Goal: Information Seeking & Learning: Find contact information

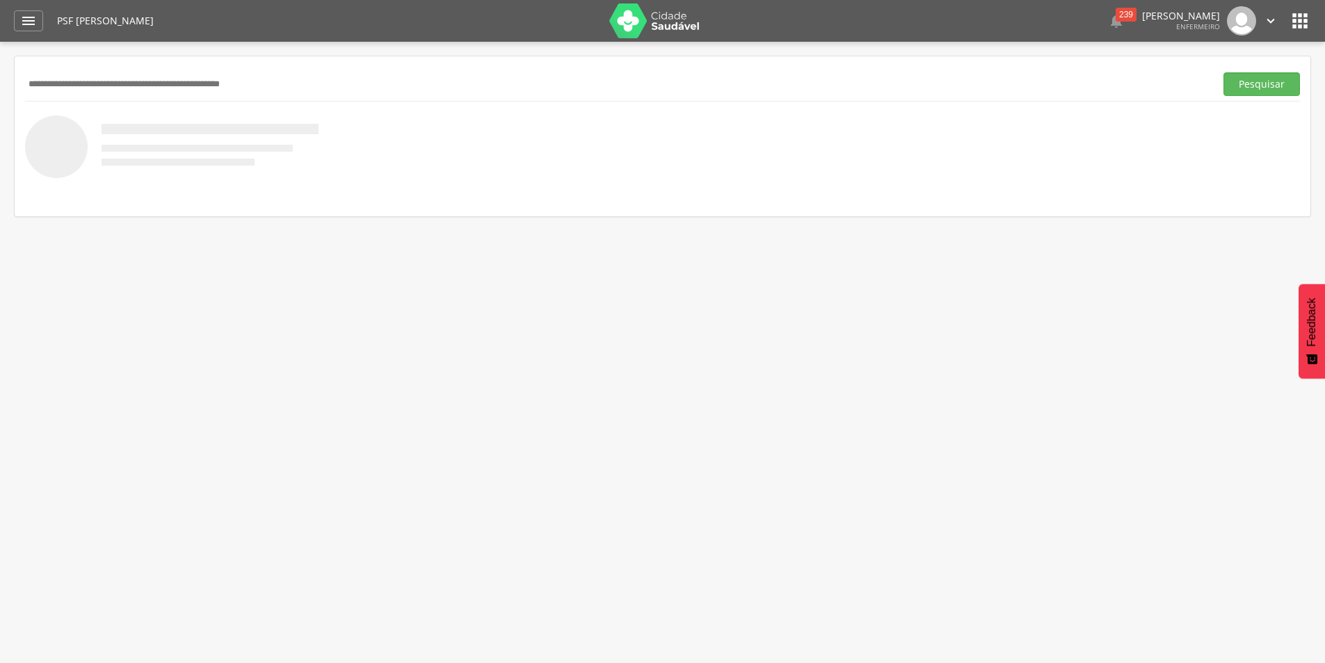
click at [152, 86] on input "text" at bounding box center [617, 84] width 1184 height 24
type input "***"
click at [1223, 72] on button "Pesquisar" at bounding box center [1261, 84] width 77 height 24
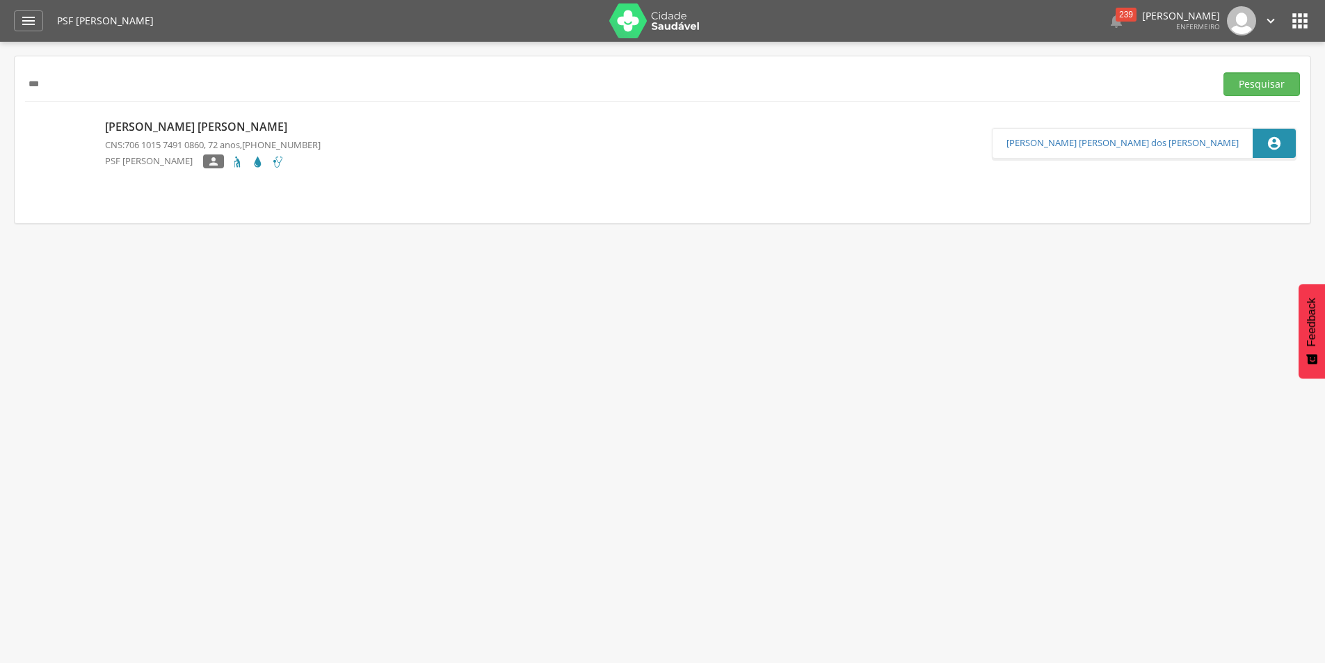
click at [203, 133] on p "[PERSON_NAME] [PERSON_NAME]" at bounding box center [213, 127] width 216 height 16
type input "**********"
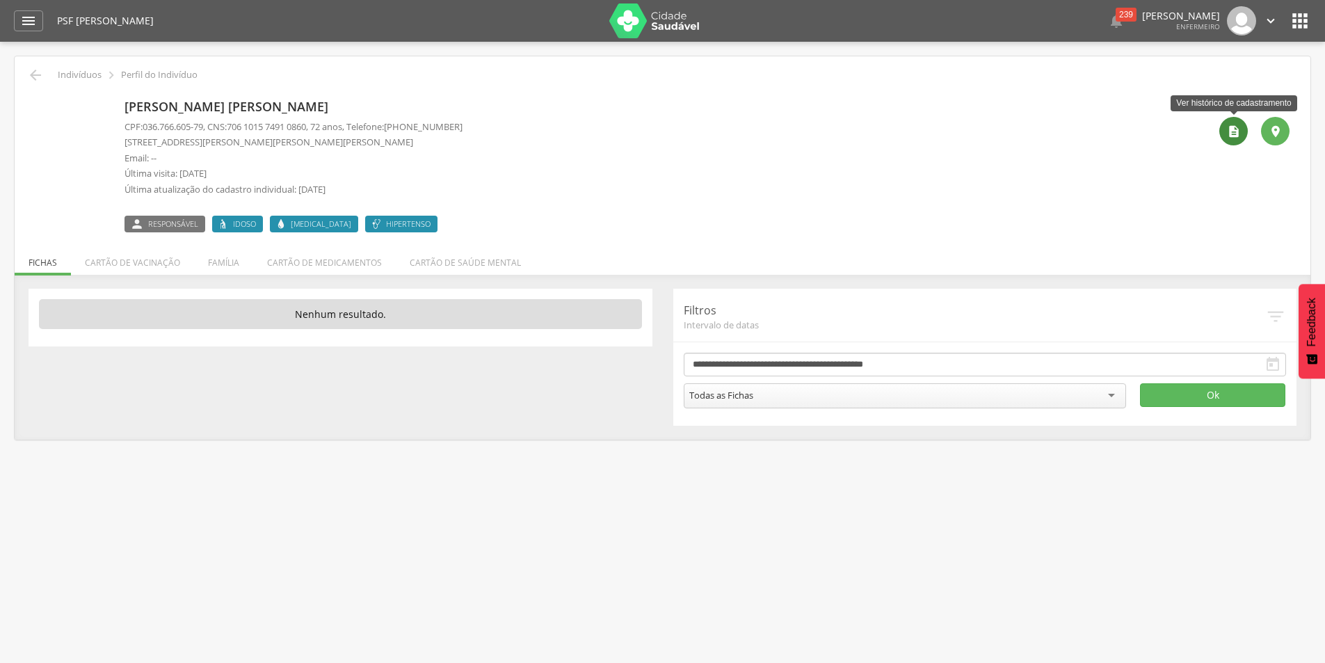
click at [1239, 131] on icon "" at bounding box center [1234, 132] width 14 height 14
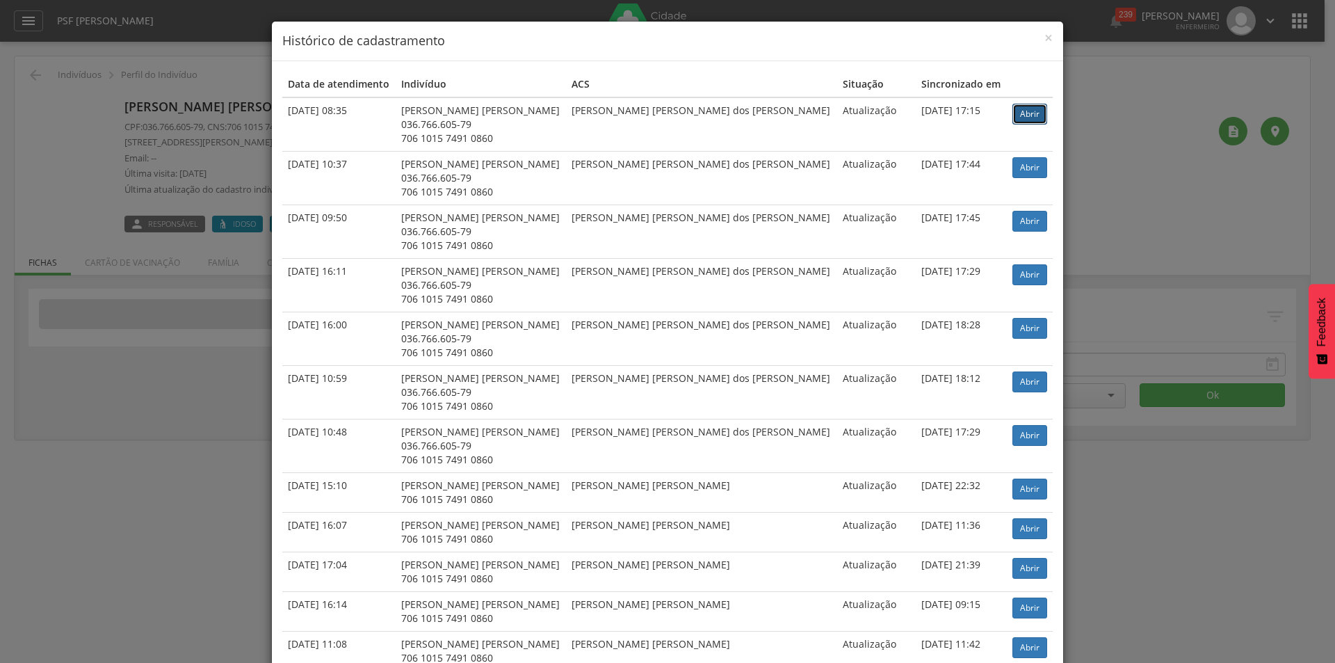
click at [1013, 112] on link "Abrir" at bounding box center [1030, 114] width 35 height 21
click at [145, 167] on div "× Histórico de cadastramento Data de atendimento Indivíduo ACS Situação Sincron…" at bounding box center [667, 331] width 1335 height 663
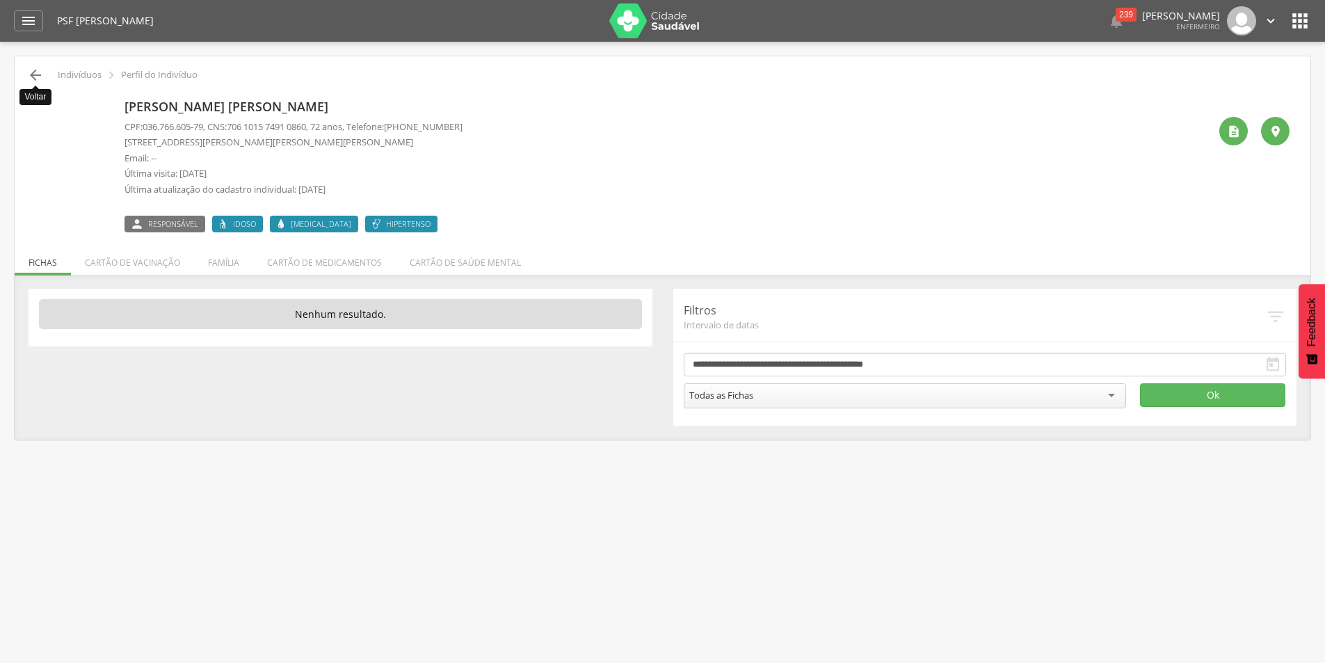
click at [29, 73] on icon "" at bounding box center [35, 75] width 17 height 17
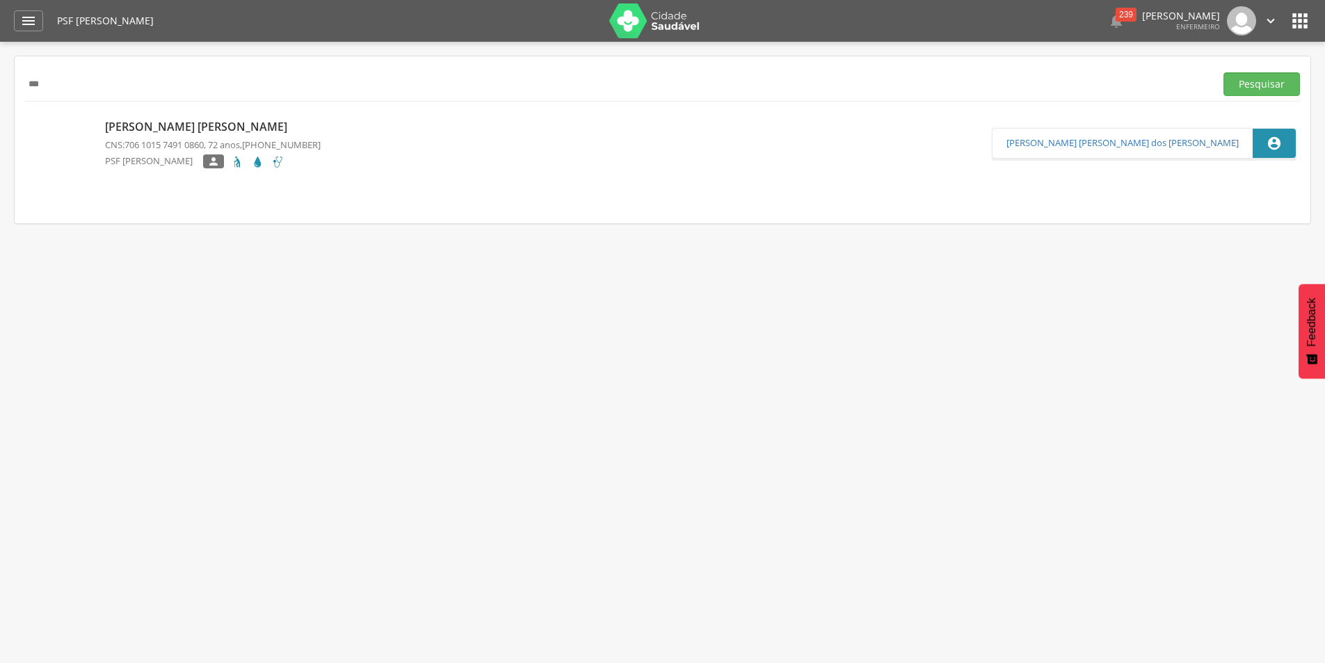
drag, startPoint x: 57, startPoint y: 82, endPoint x: 0, endPoint y: 86, distance: 57.2
click at [11, 88] on div " Supervisão  Distritos  Ubs Coordenador: - [PERSON_NAME] [PERSON_NAME] / BA …" at bounding box center [662, 373] width 1325 height 663
click at [1223, 72] on button "Pesquisar" at bounding box center [1261, 84] width 77 height 24
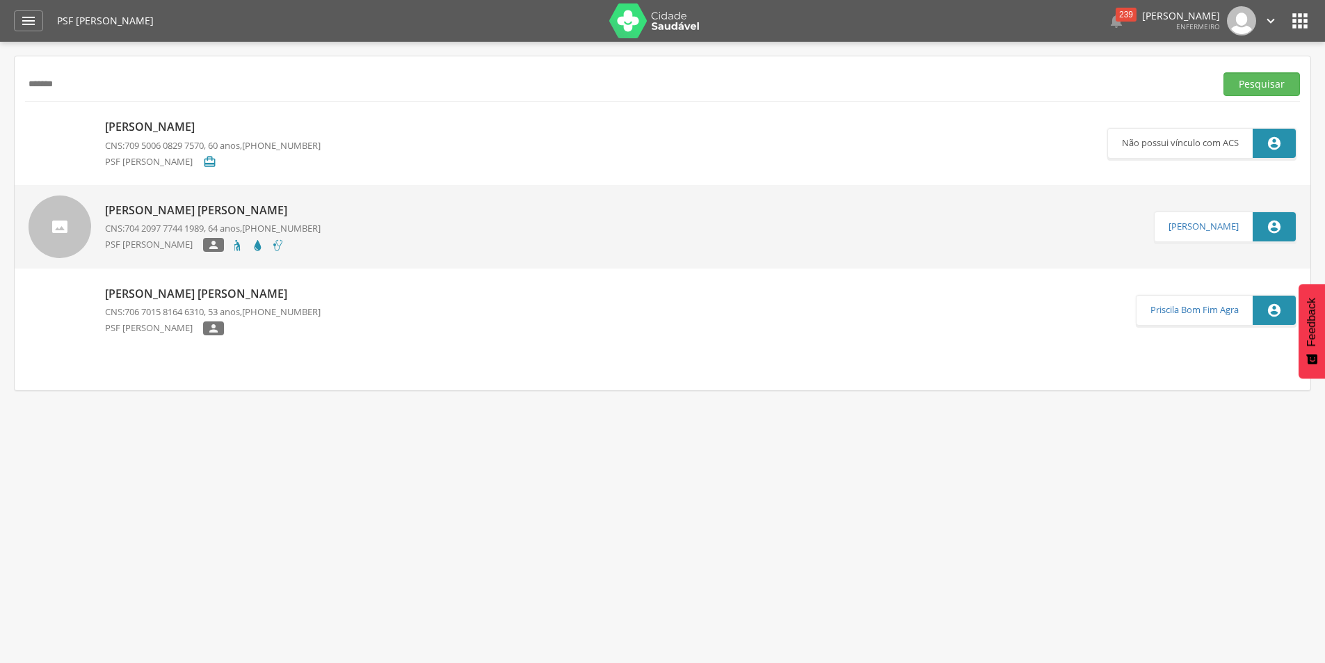
click at [227, 211] on p "[PERSON_NAME] [PERSON_NAME]" at bounding box center [213, 210] width 216 height 16
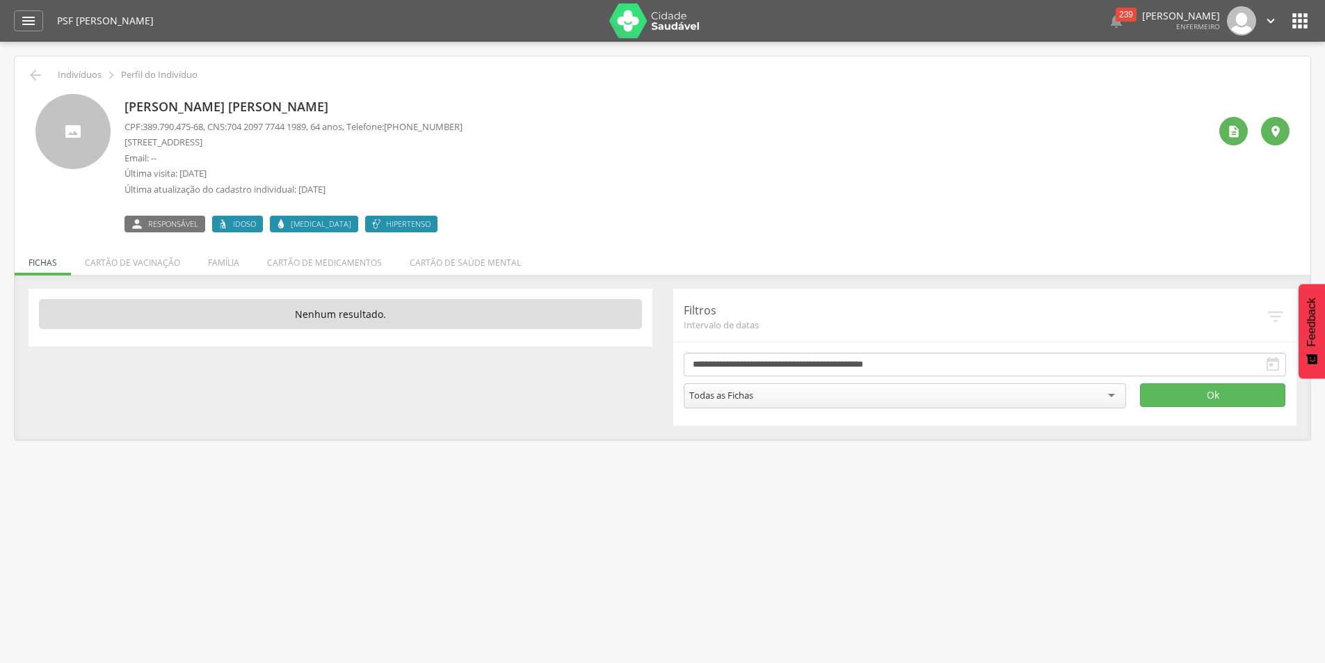
drag, startPoint x: 471, startPoint y: 125, endPoint x: 404, endPoint y: 126, distance: 66.8
click at [404, 126] on span "[PHONE_NUMBER]" at bounding box center [423, 126] width 79 height 13
copy span "[PHONE_NUMBER]"
click at [1231, 132] on icon "" at bounding box center [1234, 132] width 14 height 14
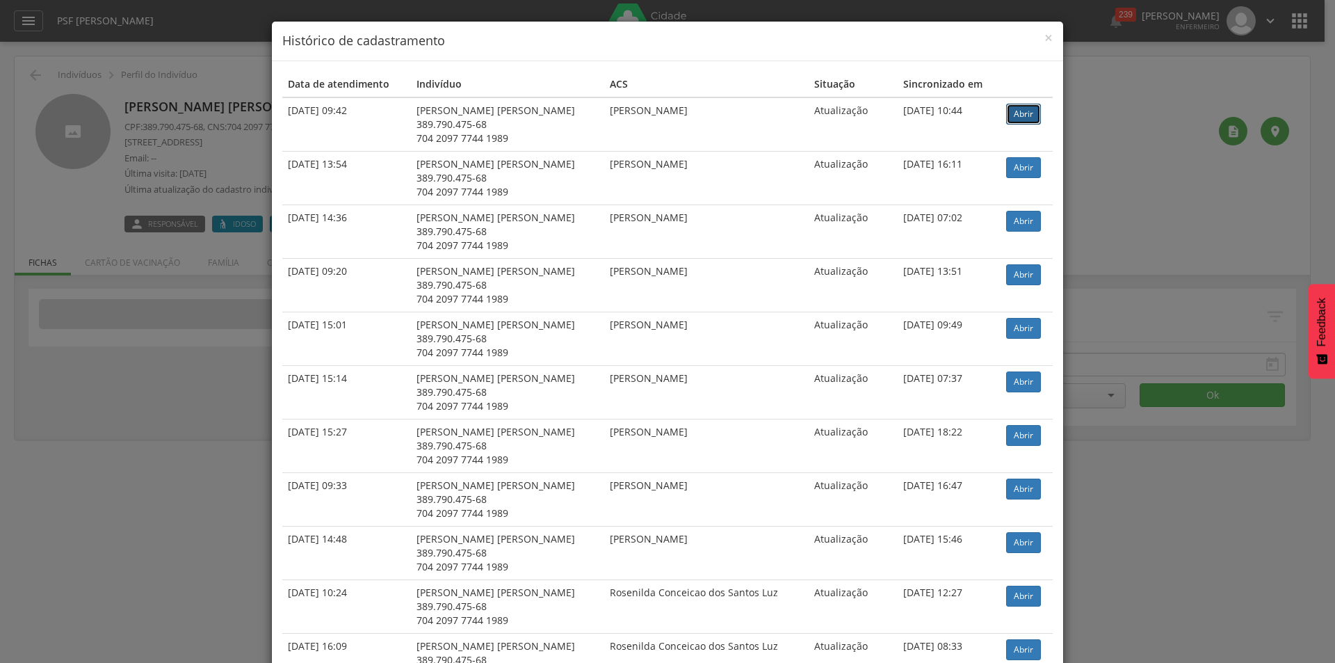
click at [1023, 109] on link "Abrir" at bounding box center [1023, 114] width 35 height 21
click at [180, 115] on div "× Histórico de cadastramento Data de atendimento Indivíduo ACS Situação Sincron…" at bounding box center [667, 331] width 1335 height 663
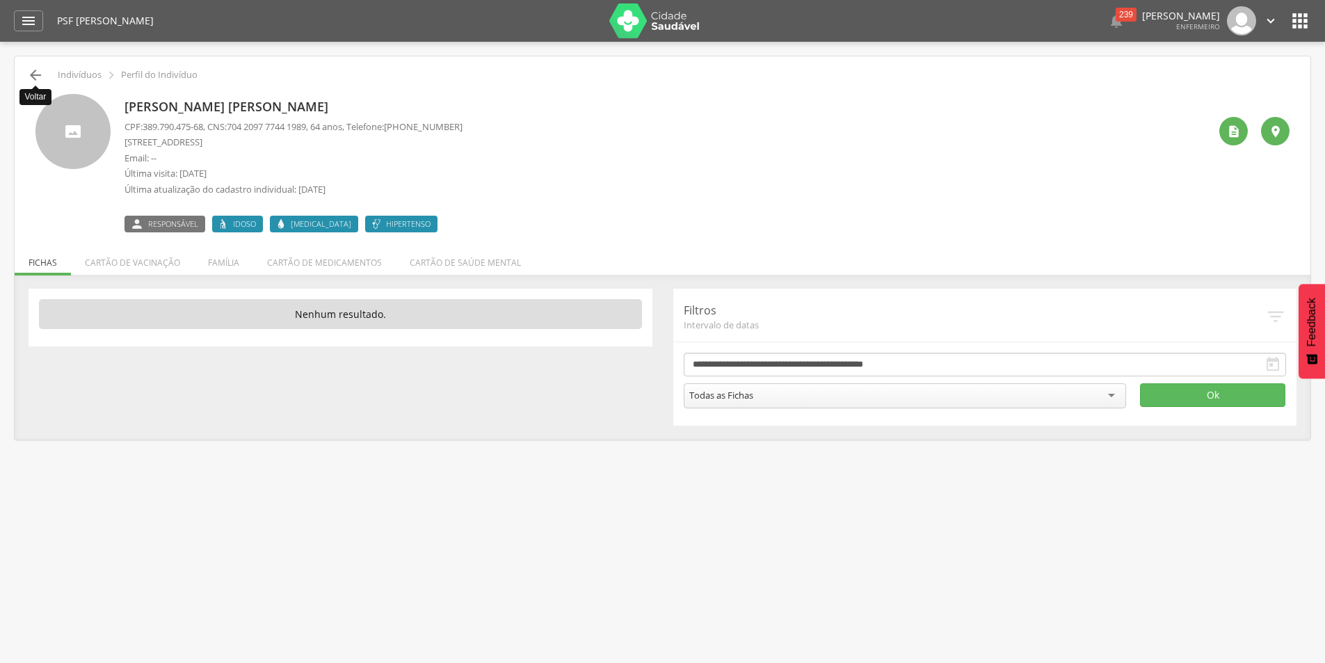
click at [31, 73] on icon "" at bounding box center [35, 75] width 17 height 17
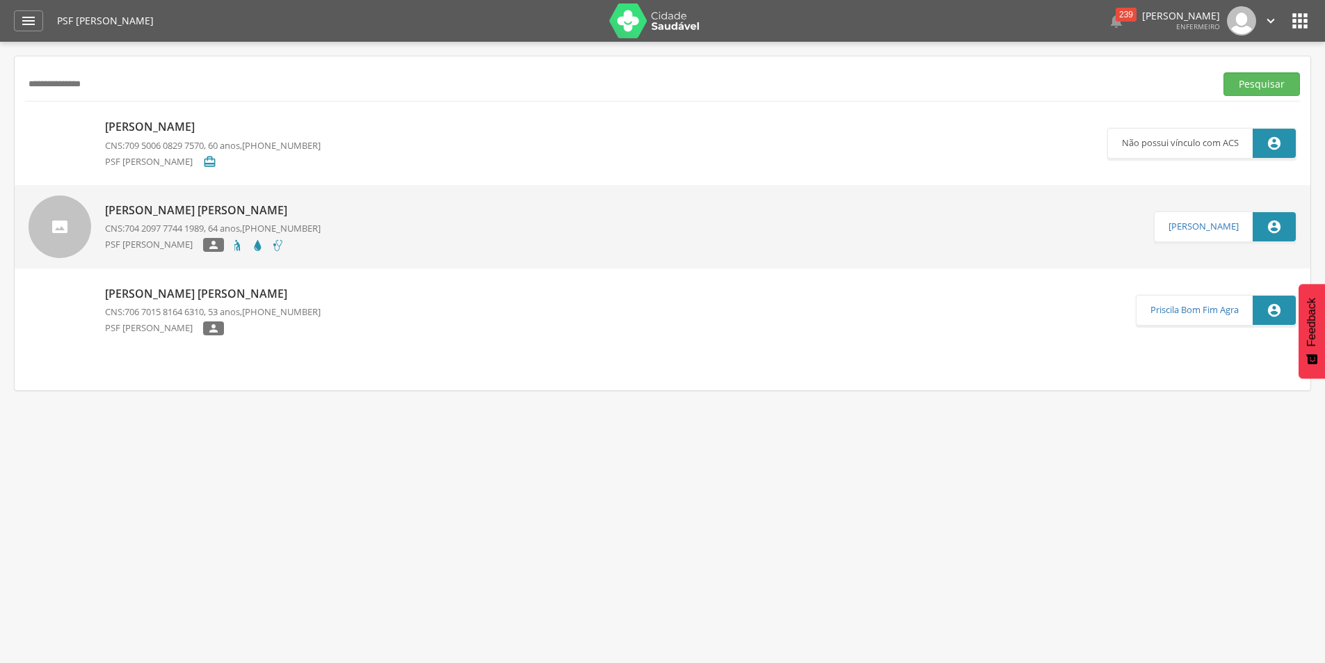
click at [1223, 72] on button "Pesquisar" at bounding box center [1261, 84] width 77 height 24
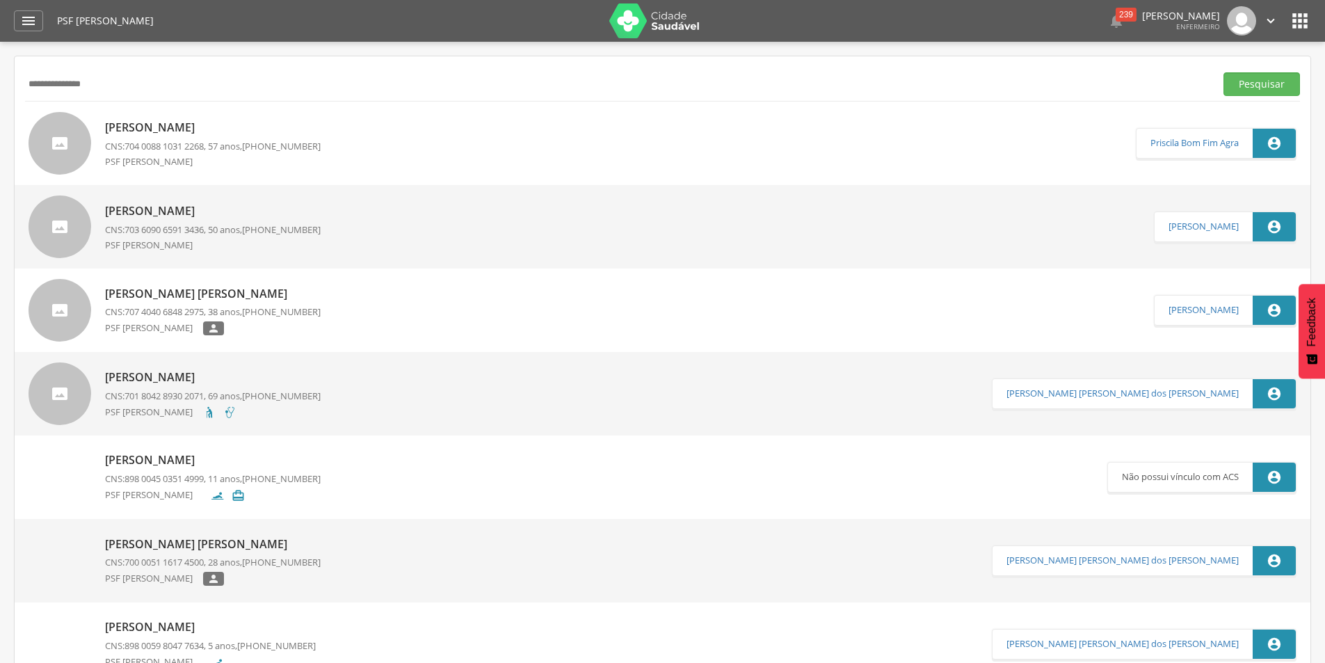
click at [51, 82] on input "**********" at bounding box center [617, 84] width 1184 height 24
type input "**********"
click at [1223, 72] on button "Pesquisar" at bounding box center [1261, 84] width 77 height 24
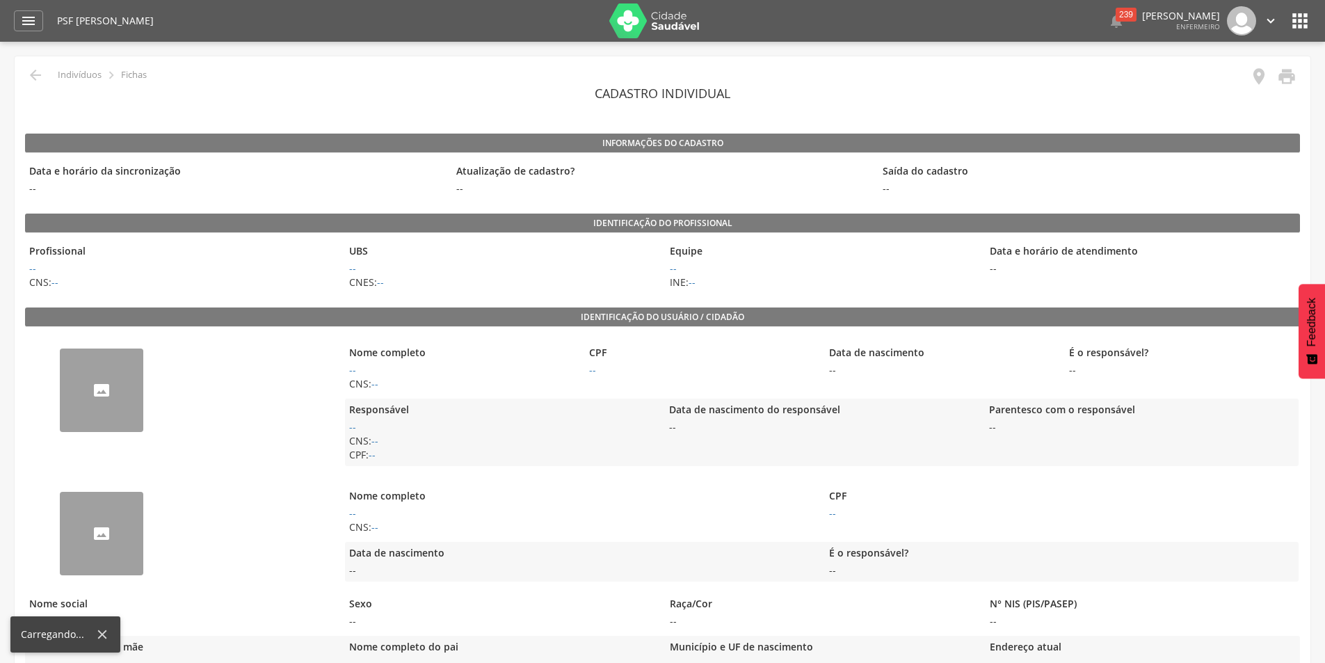
scroll to position [70, 0]
